Goal: Obtain resource: Download file/media

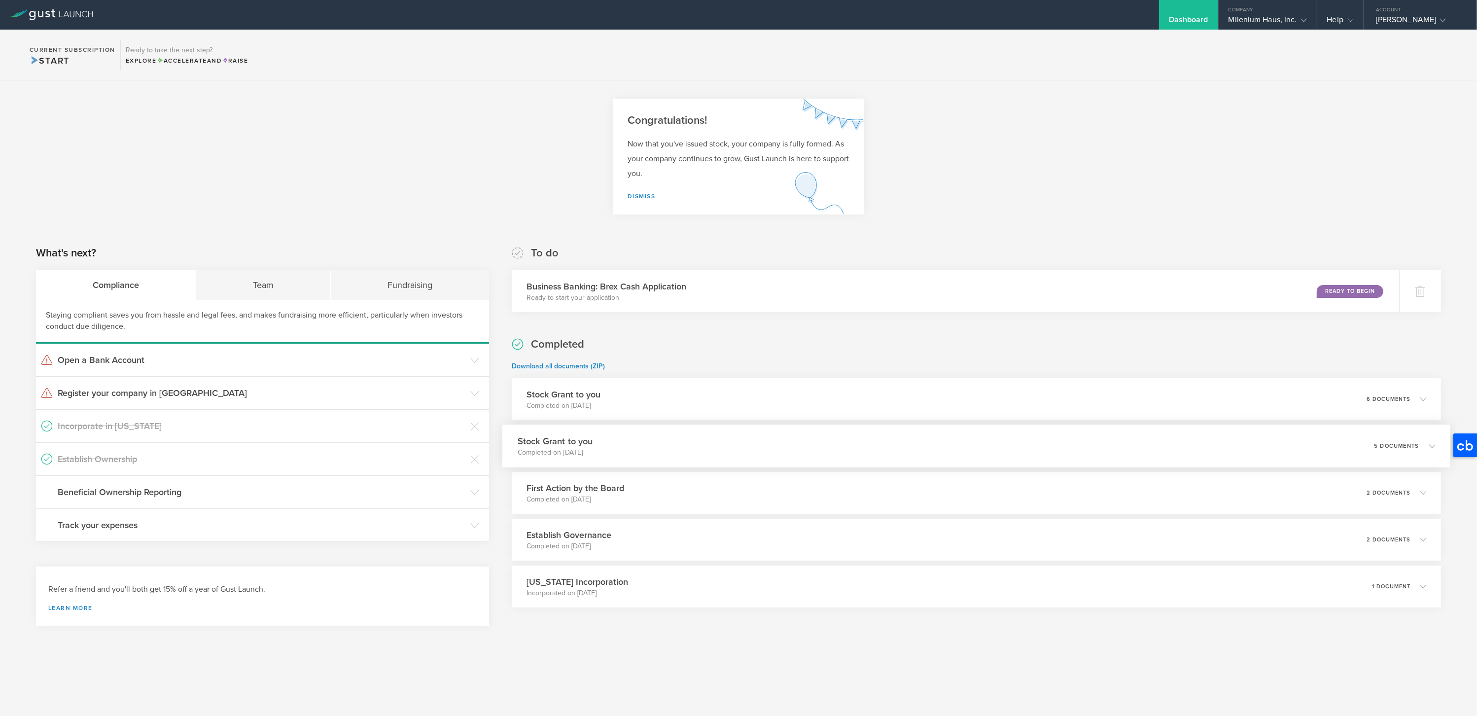
click at [852, 446] on div "Stock Grant to you Completed on [DATE] 5 documents" at bounding box center [975, 445] width 947 height 43
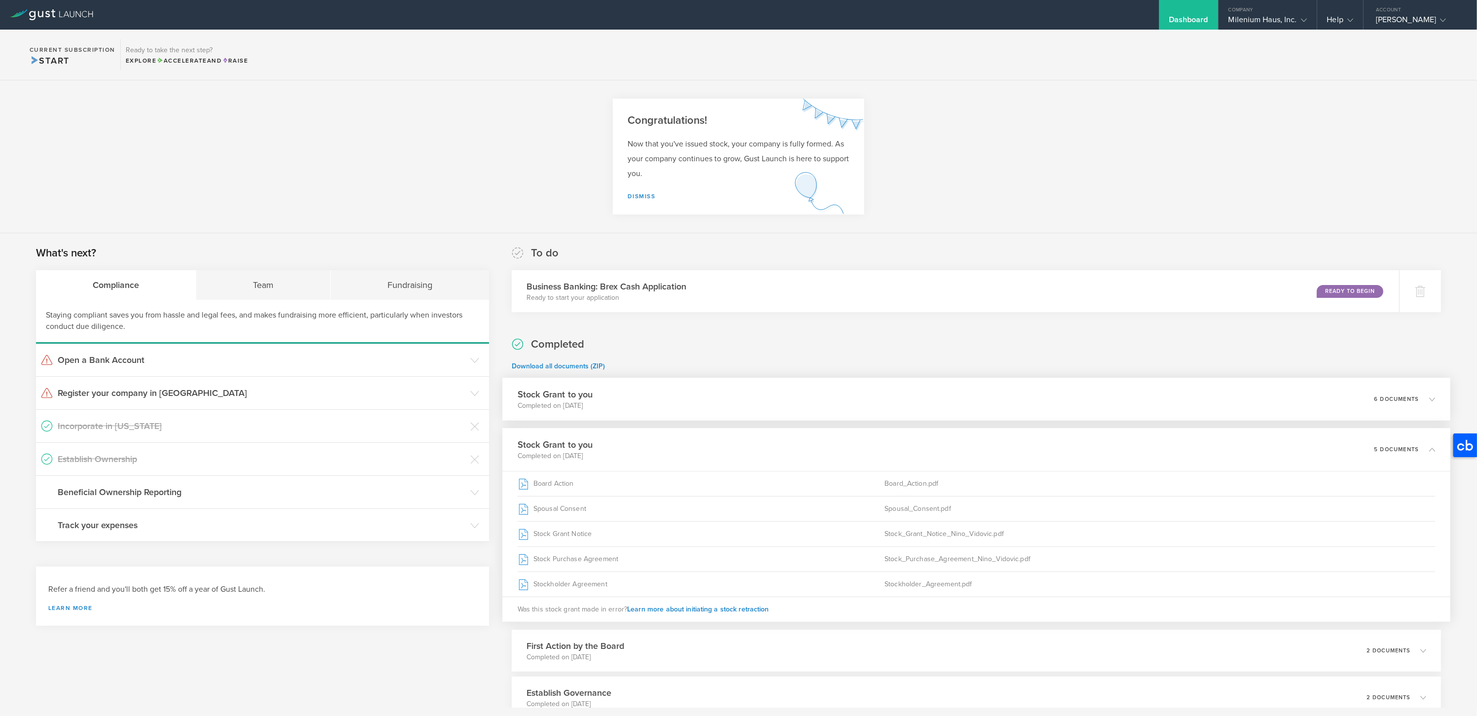
click at [789, 418] on div "Stock Grant to you Completed on [DATE] 6 documents" at bounding box center [975, 399] width 947 height 43
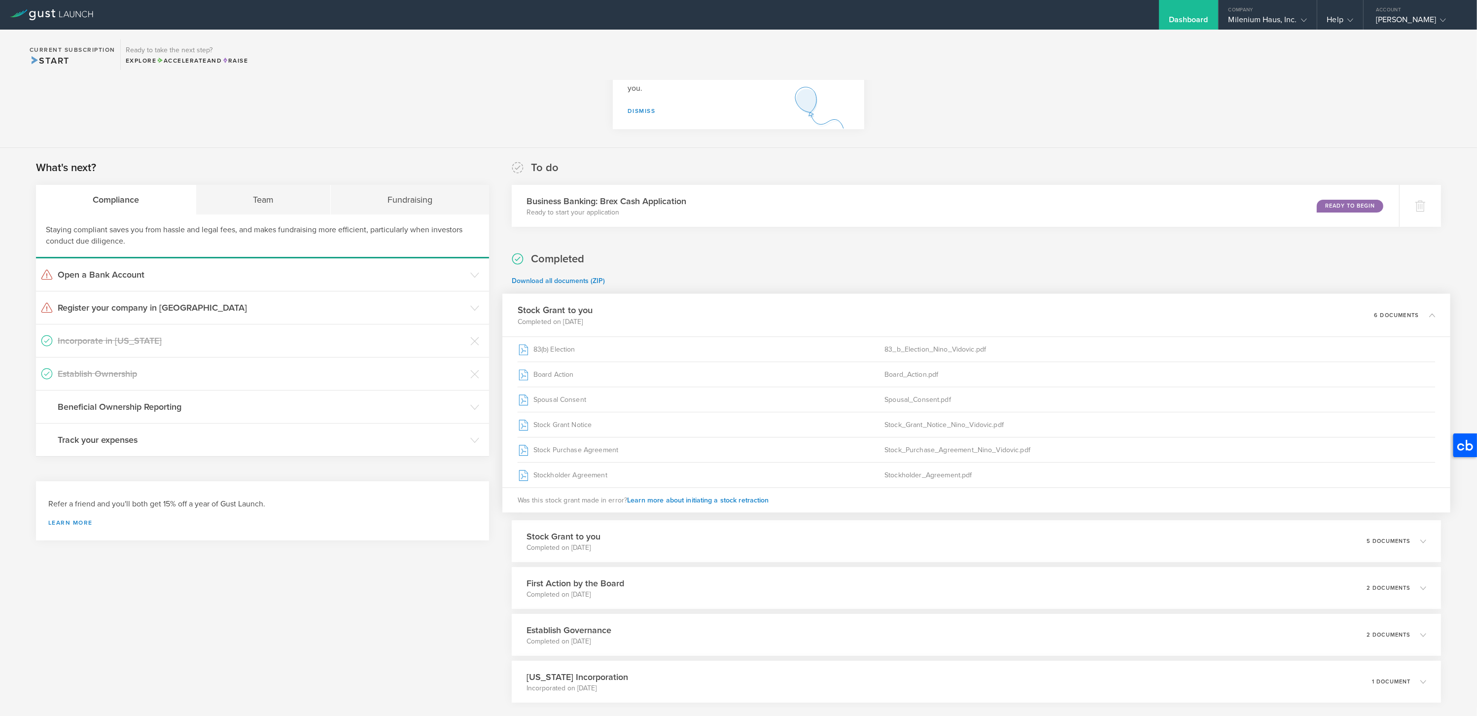
scroll to position [90, 0]
click at [772, 539] on div "Stock Grant to you Completed on [DATE] 5 documents" at bounding box center [975, 536] width 947 height 43
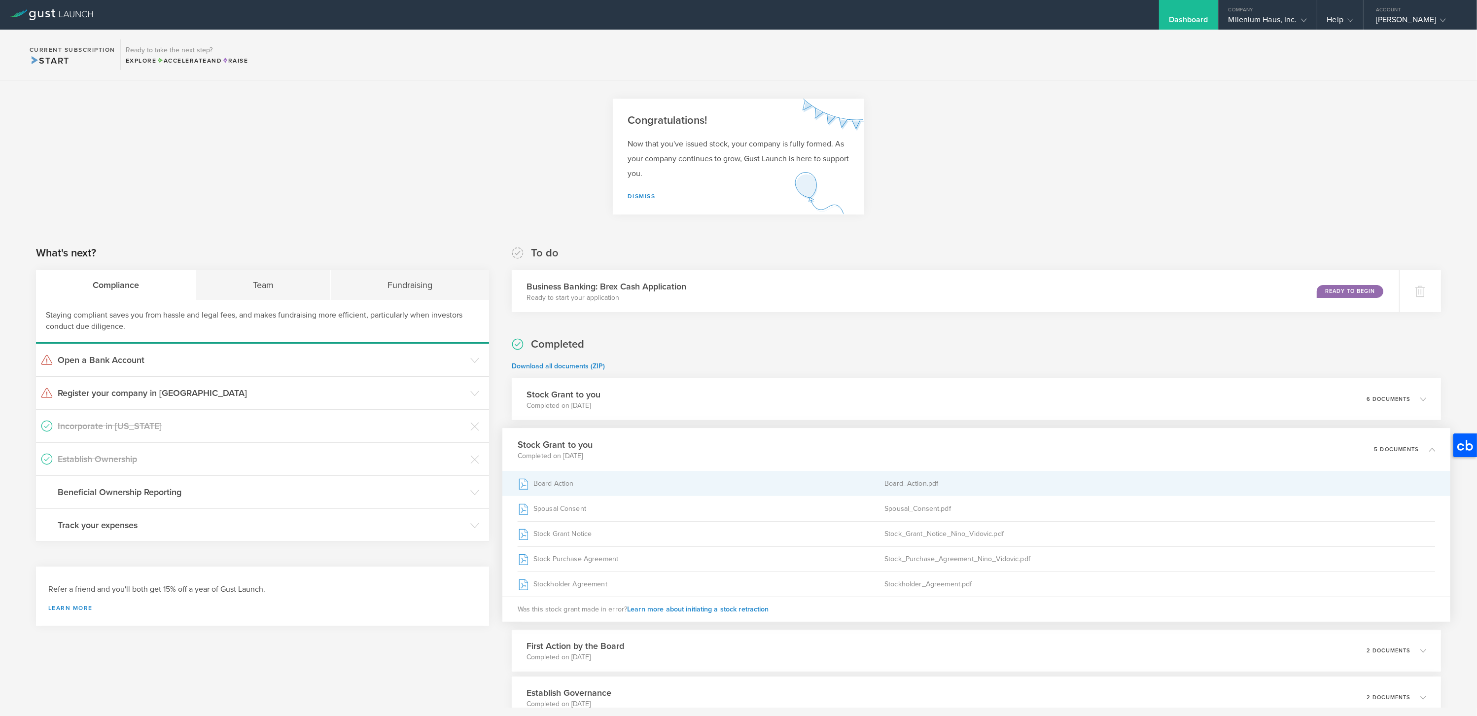
scroll to position [3, 0]
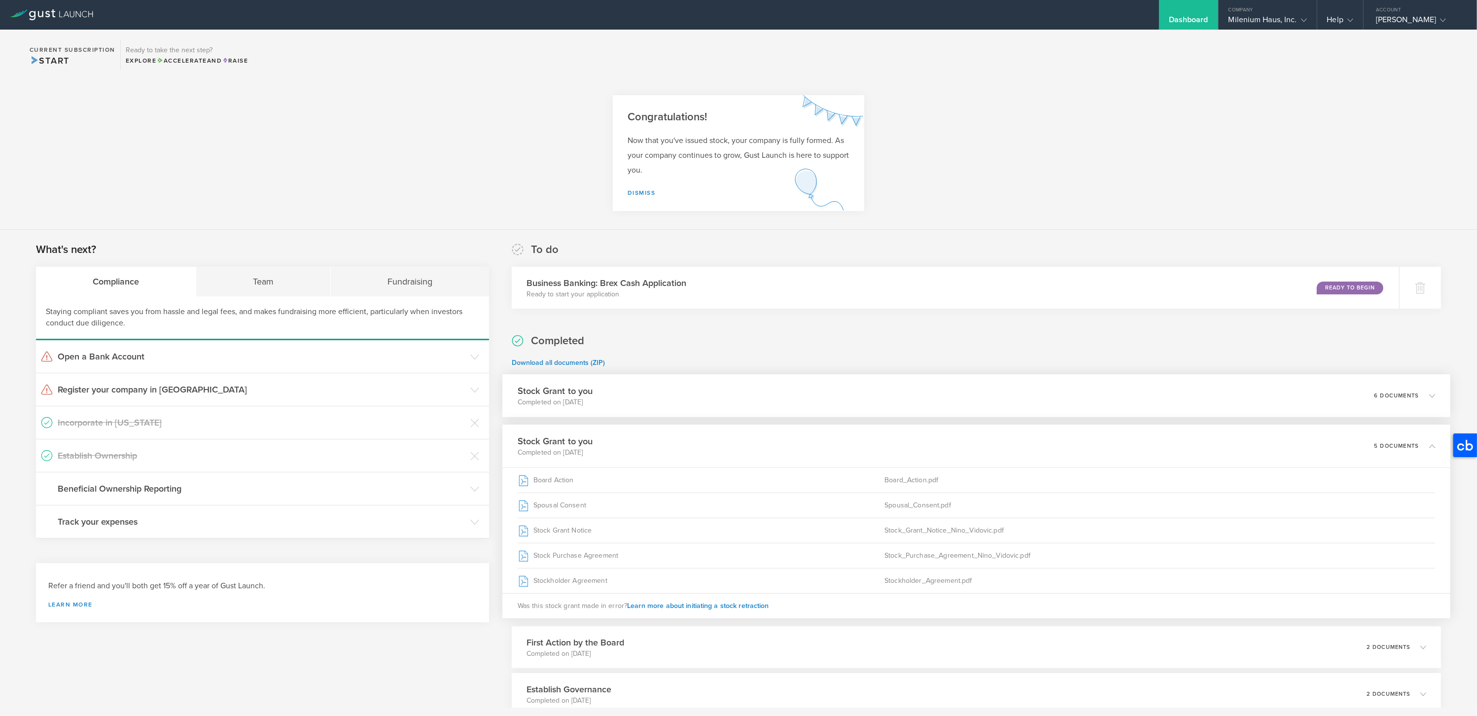
click at [745, 396] on div "Stock Grant to you Completed on [DATE] 6 documents" at bounding box center [975, 395] width 947 height 43
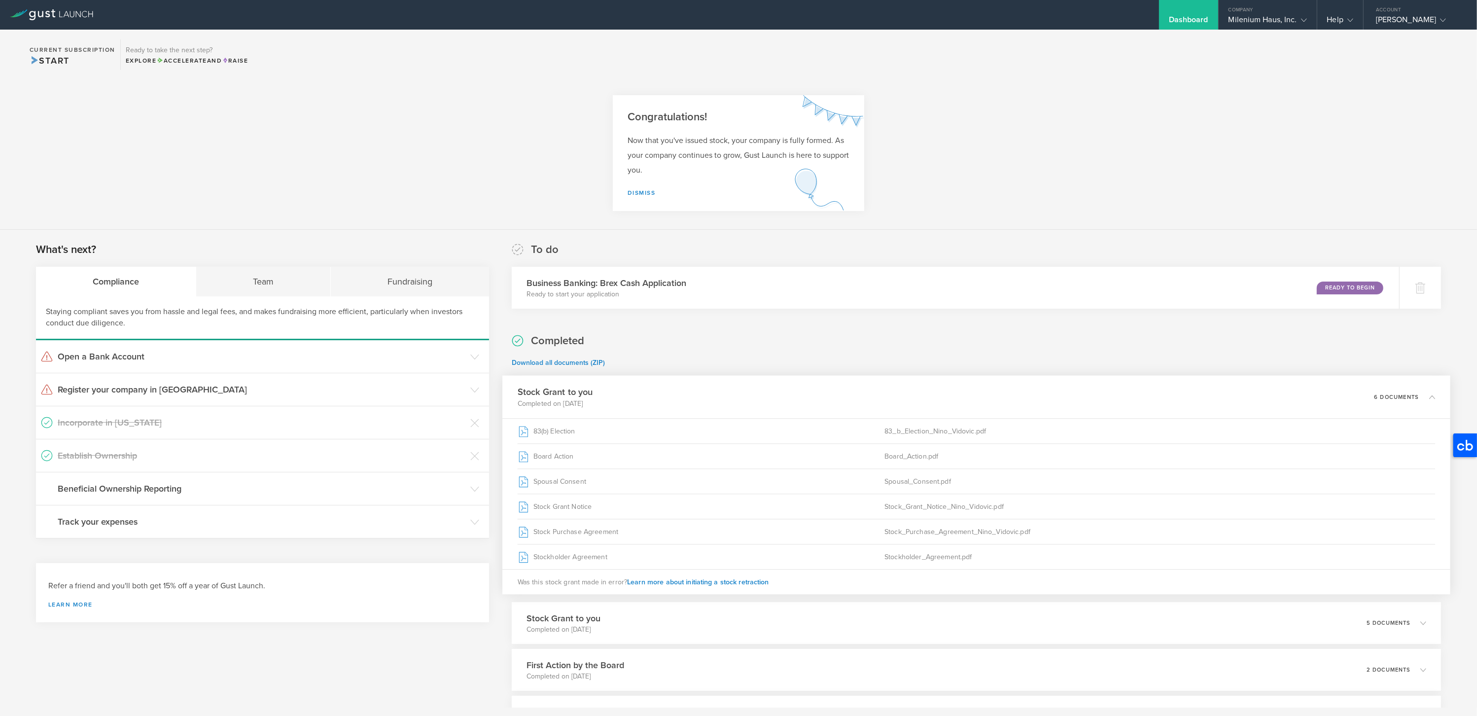
scroll to position [0, 0]
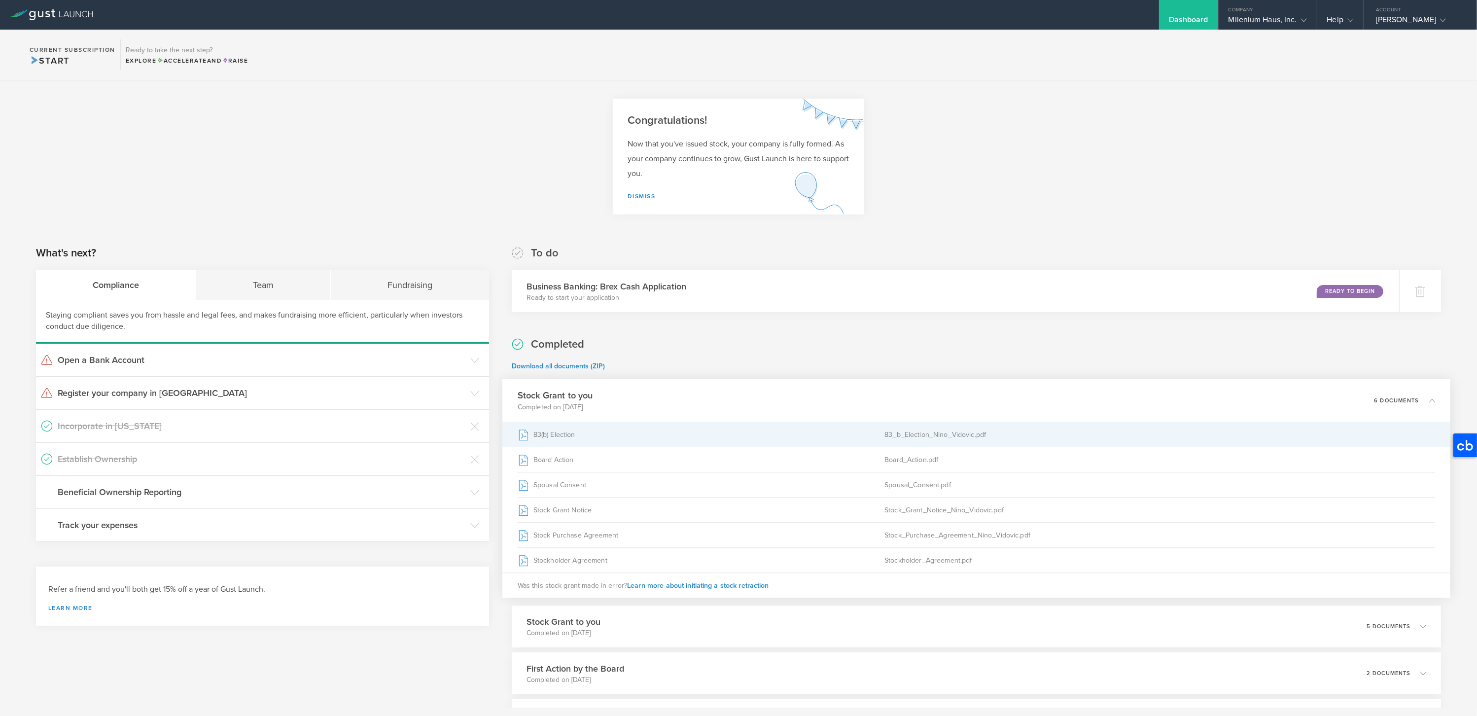
click at [691, 436] on div "83(b) Election" at bounding box center [701, 434] width 367 height 25
